Goal: Task Accomplishment & Management: Complete application form

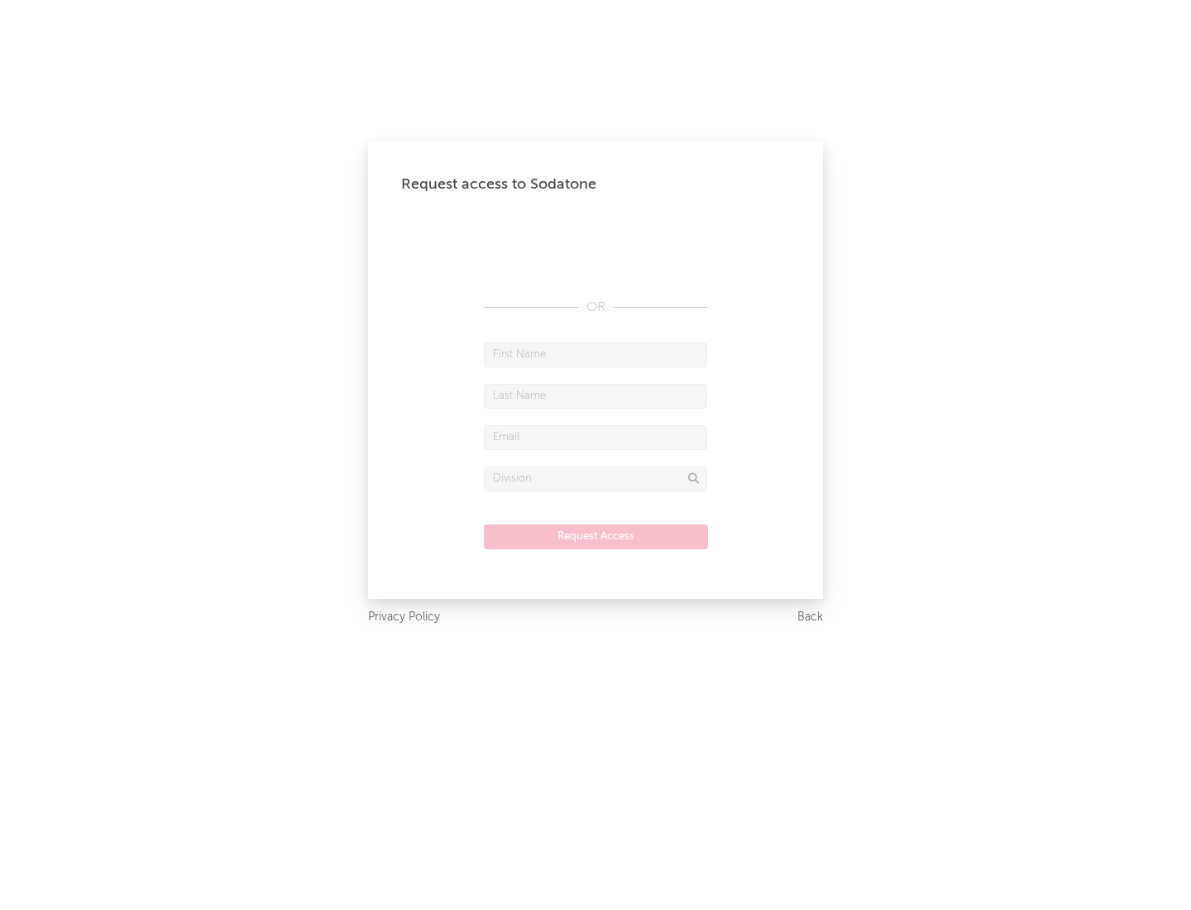
click at [595, 354] on input "text" at bounding box center [595, 354] width 223 height 25
type input "[PERSON_NAME]"
click at [595, 395] on input "text" at bounding box center [595, 396] width 223 height 25
type input "[PERSON_NAME]"
click at [595, 437] on input "text" at bounding box center [595, 437] width 223 height 25
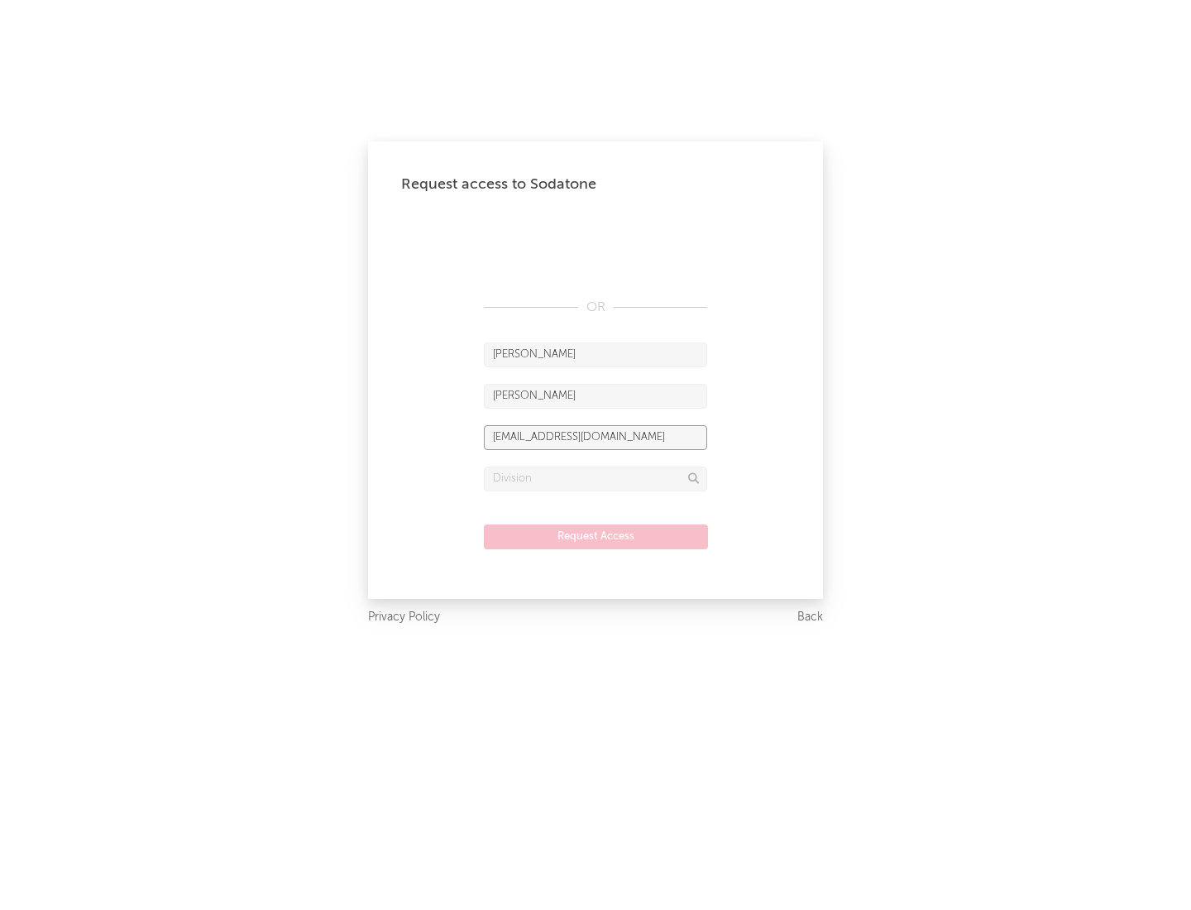
type input "[EMAIL_ADDRESS][DOMAIN_NAME]"
click at [595, 478] on input "text" at bounding box center [595, 478] width 223 height 25
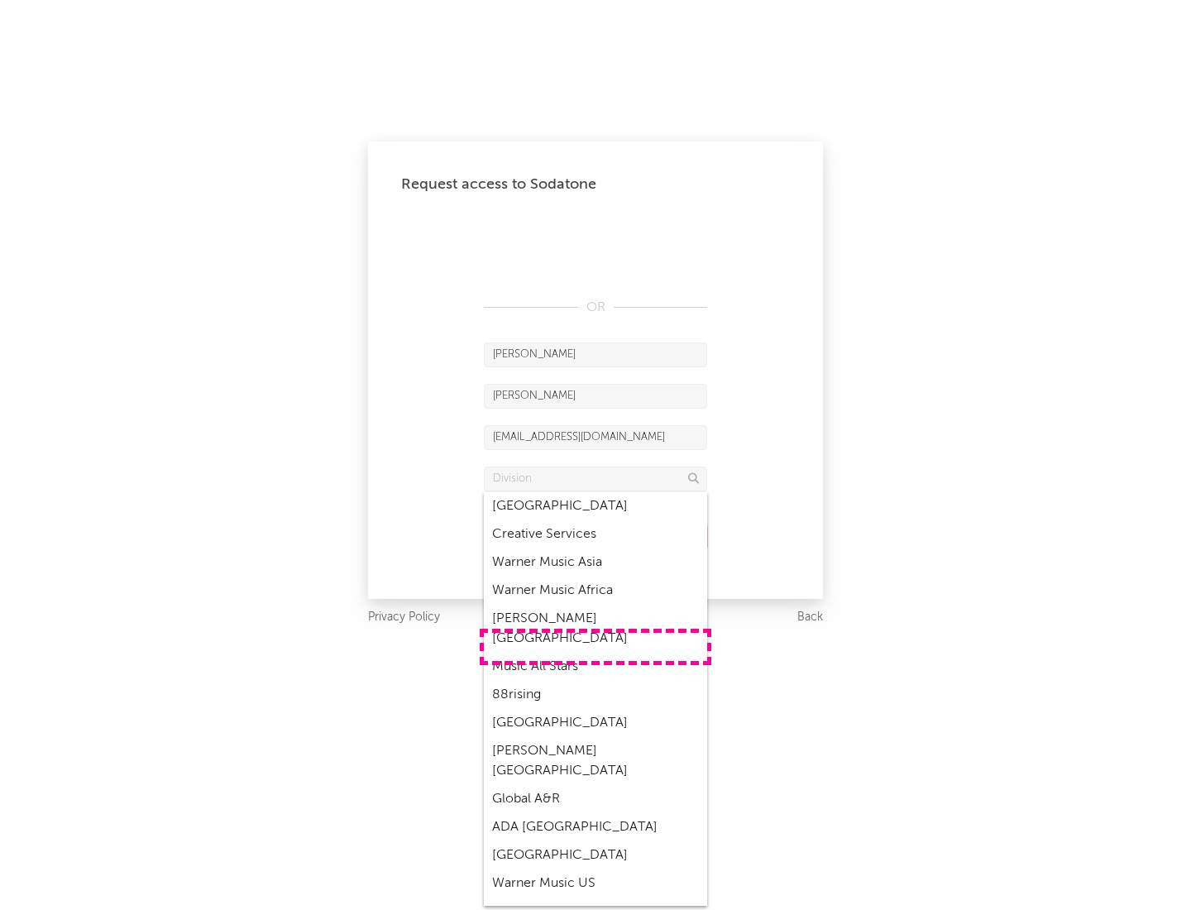
click at [595, 652] on div "Music All Stars" at bounding box center [595, 666] width 223 height 28
type input "Music All Stars"
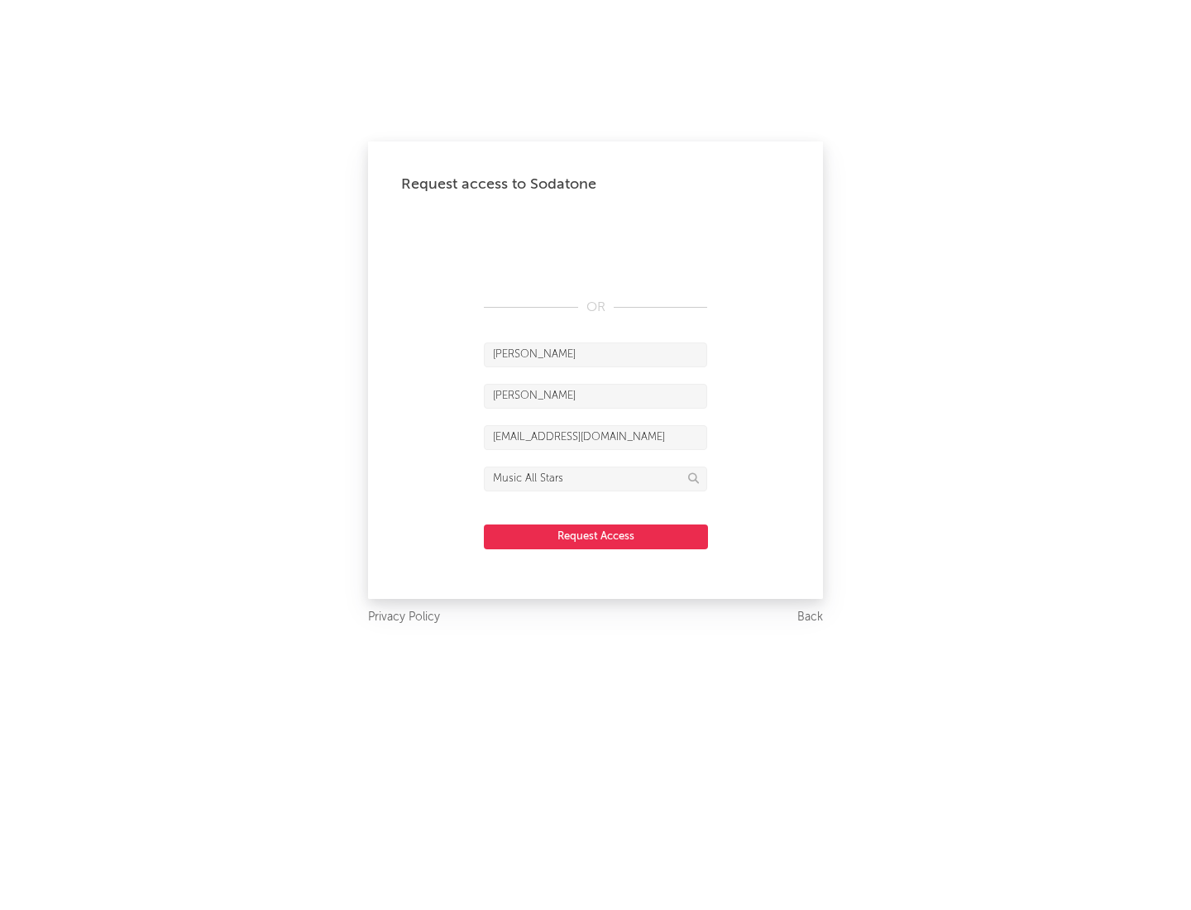
click at [595, 536] on button "Request Access" at bounding box center [596, 536] width 224 height 25
